Goal: Task Accomplishment & Management: Manage account settings

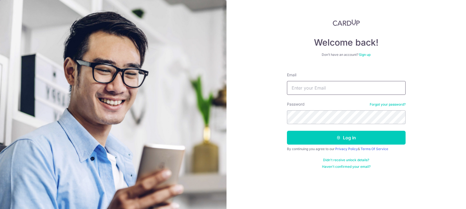
click at [302, 87] on input "Email" at bounding box center [346, 88] width 119 height 14
type input "[EMAIL_ADDRESS][DOMAIN_NAME]"
click at [287, 131] on button "Log in" at bounding box center [346, 138] width 119 height 14
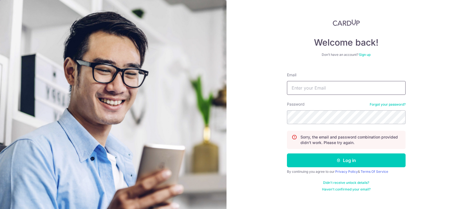
click at [345, 90] on input "Email" at bounding box center [346, 88] width 119 height 14
type input "[EMAIL_ADDRESS][DOMAIN_NAME]"
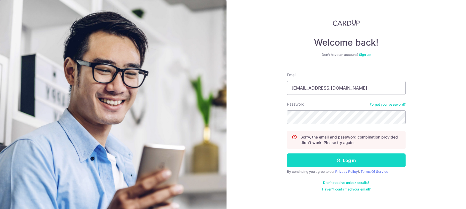
click at [346, 161] on button "Log in" at bounding box center [346, 160] width 119 height 14
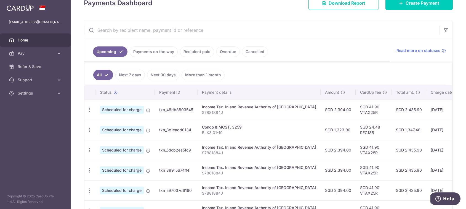
scroll to position [86, 0]
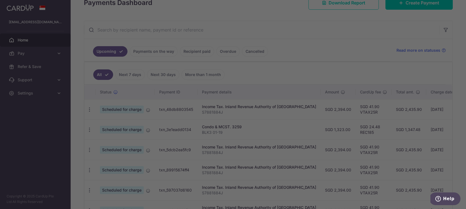
click at [318, 32] on div at bounding box center [235, 105] width 471 height 211
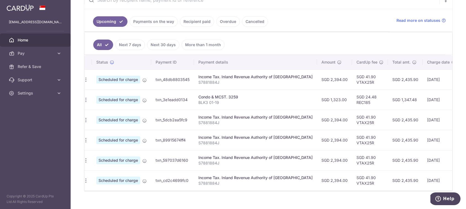
scroll to position [0, 0]
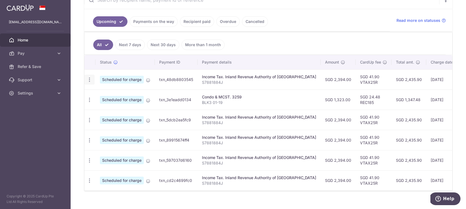
click at [87, 78] on icon "button" at bounding box center [90, 80] width 6 height 6
click at [288, 43] on ul "All Next 7 days Next 30 days More than 1 month" at bounding box center [264, 43] width 361 height 22
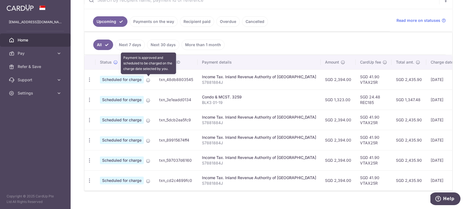
click at [149, 80] on icon at bounding box center [148, 80] width 4 height 4
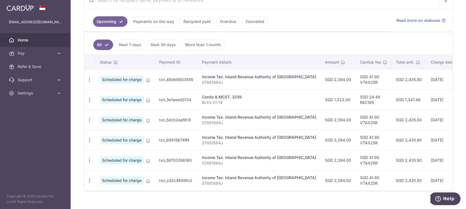
click at [175, 79] on td "txn_48db8803545" at bounding box center [176, 79] width 43 height 20
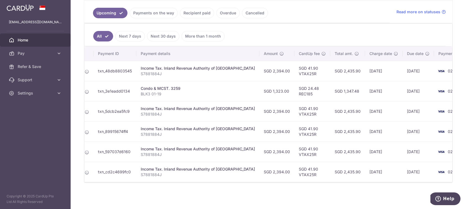
scroll to position [0, 61]
